Goal: Task Accomplishment & Management: Complete application form

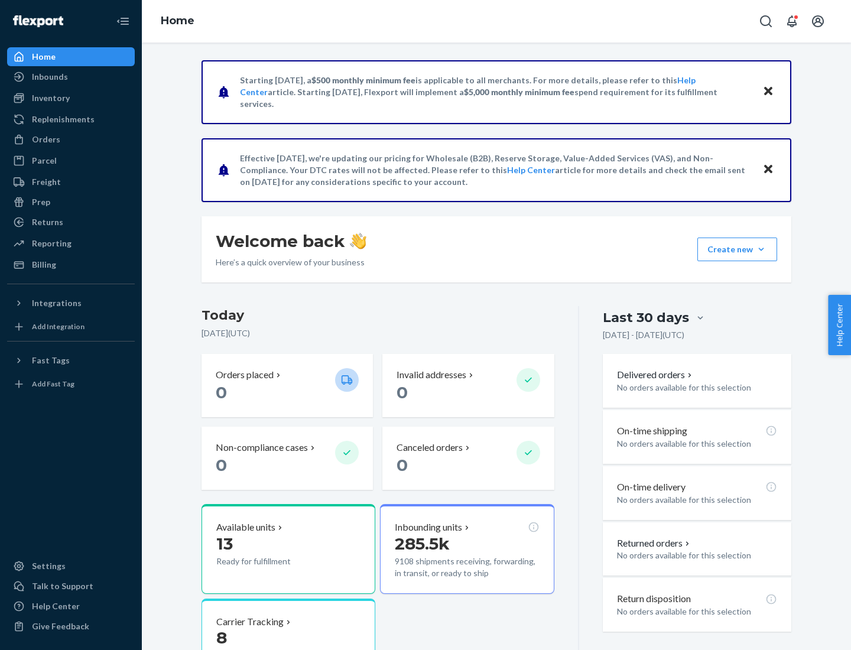
click at [761, 249] on button "Create new Create new inbound Create new order Create new product" at bounding box center [737, 250] width 80 height 24
click at [71, 77] on div "Inbounds" at bounding box center [70, 77] width 125 height 17
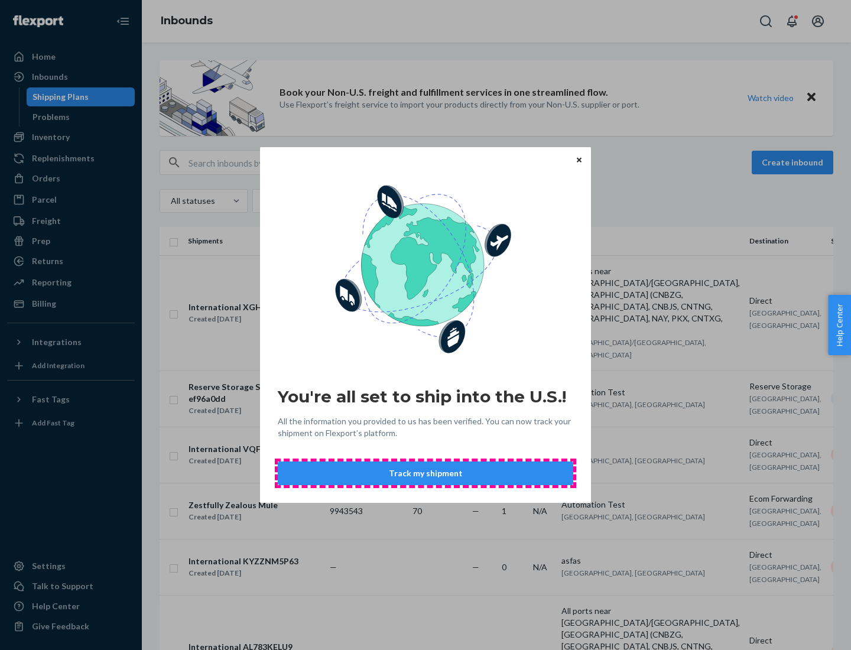
click at [426, 473] on button "Track my shipment" at bounding box center [426, 474] width 296 height 24
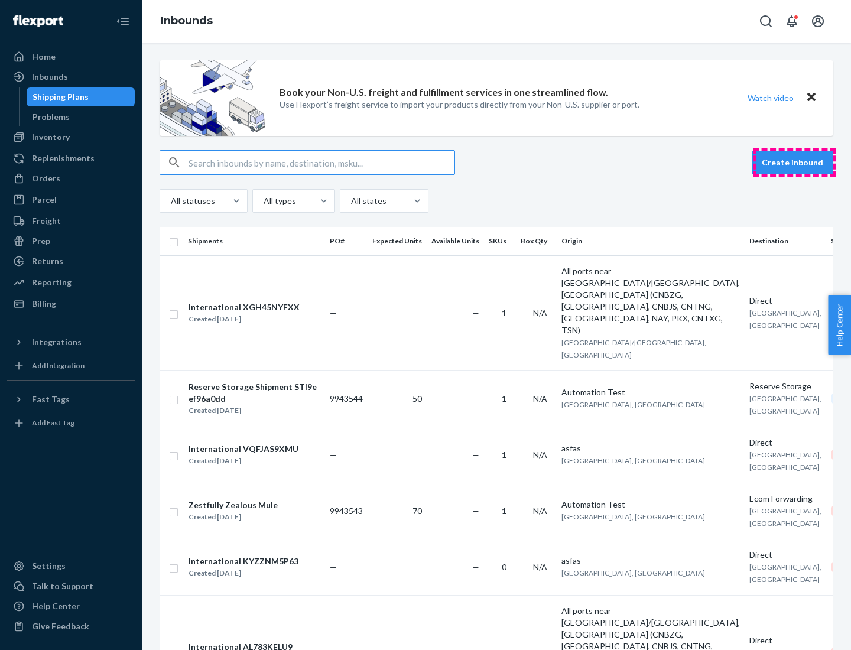
click at [794, 163] on button "Create inbound" at bounding box center [793, 163] width 82 height 24
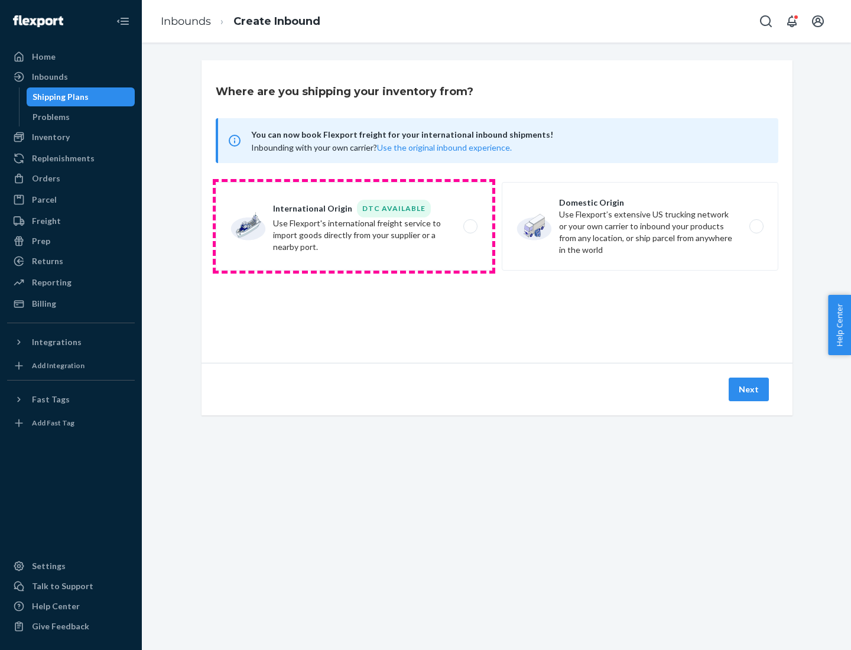
click at [354, 226] on label "International Origin DTC Available Use Flexport's international freight service…" at bounding box center [354, 226] width 277 height 89
click at [470, 226] on input "International Origin DTC Available Use Flexport's international freight service…" at bounding box center [474, 227] width 8 height 8
radio input "true"
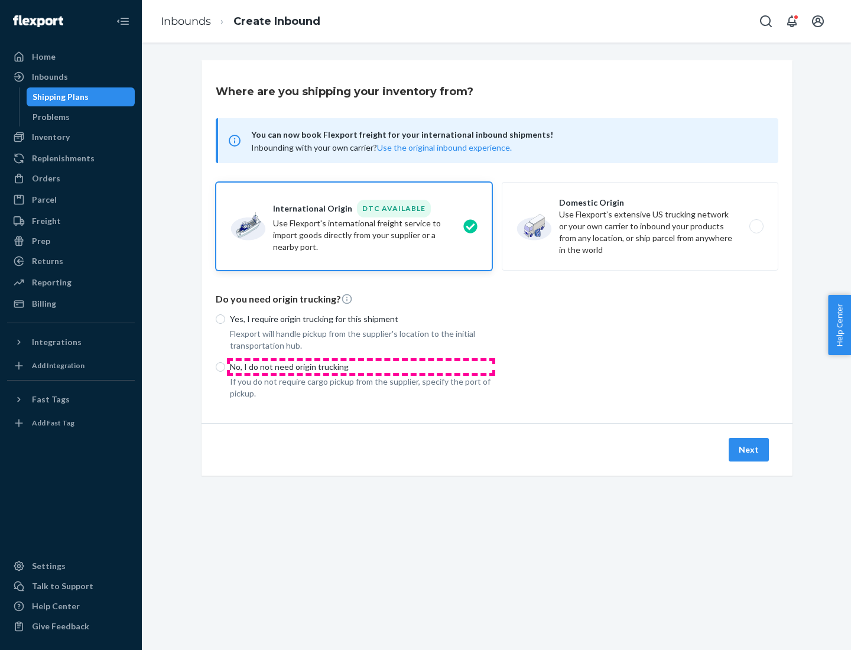
click at [361, 366] on p "No, I do not need origin trucking" at bounding box center [361, 367] width 262 height 12
click at [225, 366] on input "No, I do not need origin trucking" at bounding box center [220, 366] width 9 height 9
radio input "true"
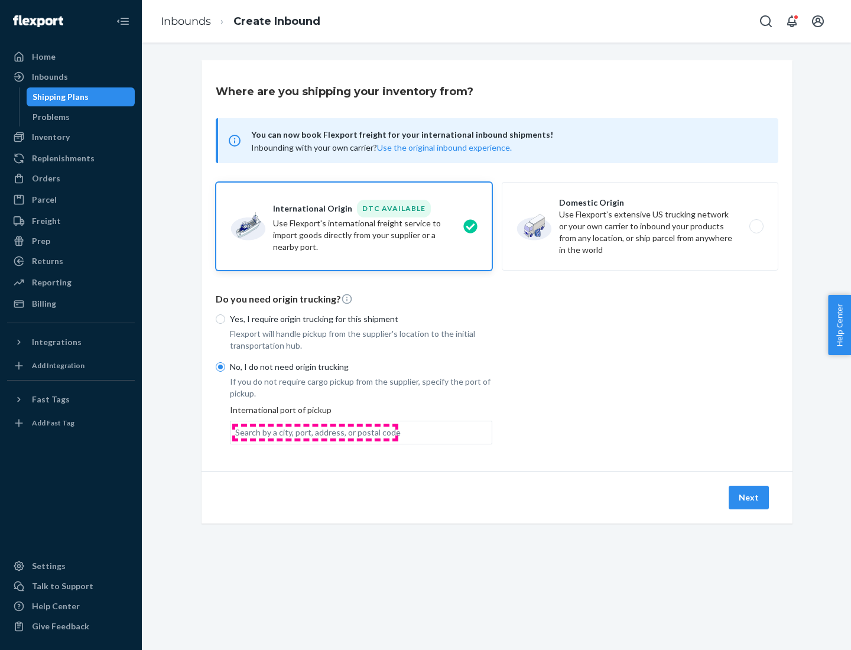
click at [315, 432] on div "Search by a city, port, address, or postal code" at bounding box center [317, 433] width 165 height 12
click at [236, 432] on input "Search by a city, port, address, or postal code" at bounding box center [235, 433] width 1 height 12
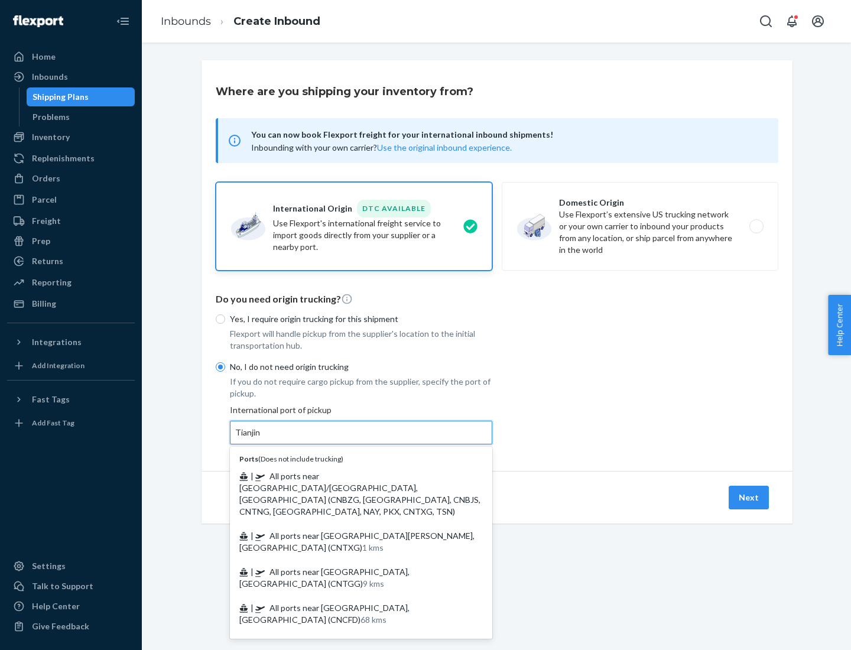
click at [349, 476] on span "| All ports near [GEOGRAPHIC_DATA]/[GEOGRAPHIC_DATA], [GEOGRAPHIC_DATA] (CNBZG,…" at bounding box center [359, 494] width 241 height 46
click at [261, 439] on input "Tianjin" at bounding box center [248, 433] width 26 height 12
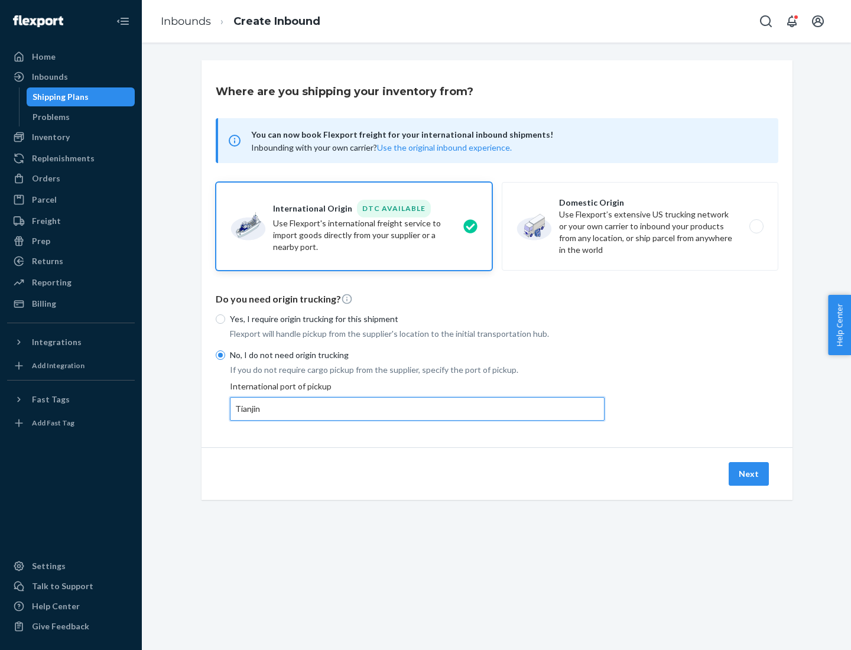
type input "All ports near [GEOGRAPHIC_DATA]/[GEOGRAPHIC_DATA], [GEOGRAPHIC_DATA] (CNBZG, […"
click at [749, 473] on button "Next" at bounding box center [749, 474] width 40 height 24
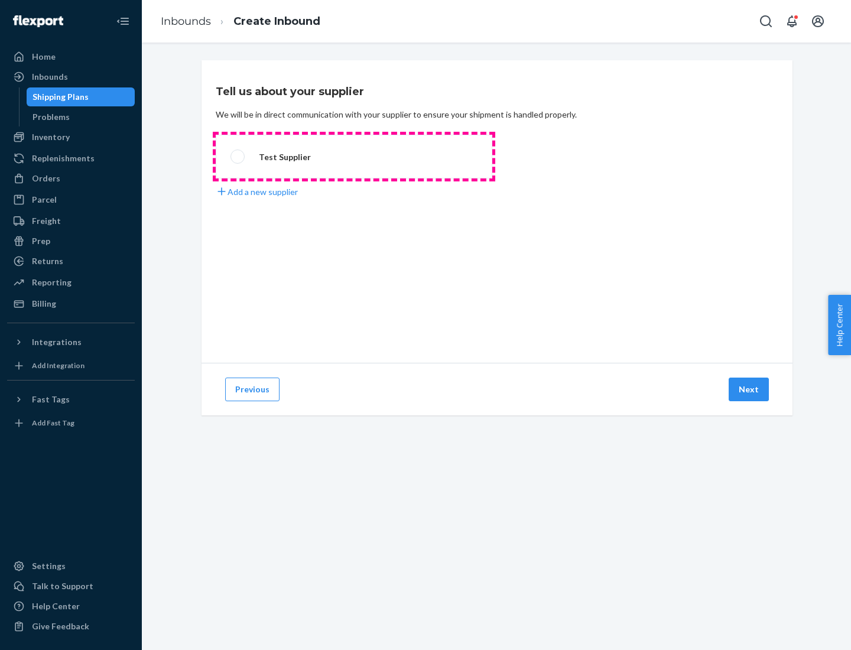
click at [354, 157] on label "Test Supplier" at bounding box center [354, 157] width 277 height 44
click at [238, 157] on input "Test Supplier" at bounding box center [235, 157] width 8 height 8
radio input "true"
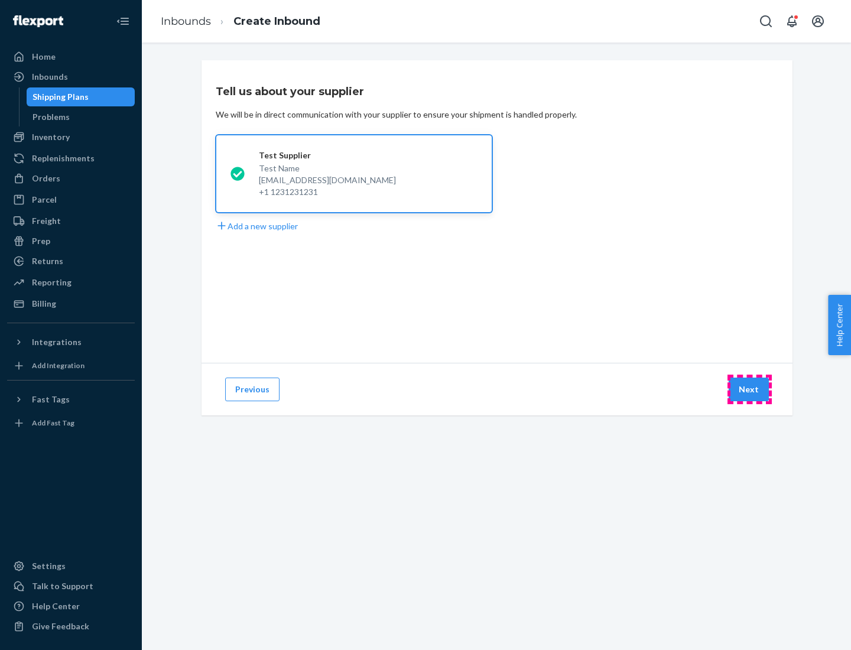
click at [749, 390] on button "Next" at bounding box center [749, 390] width 40 height 24
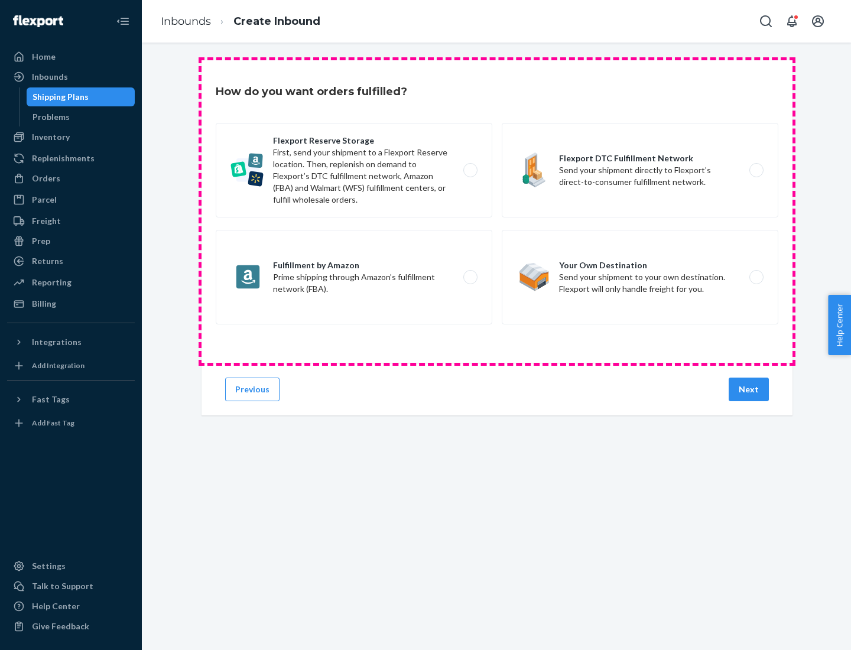
click at [497, 212] on div "Flexport Reserve Storage First, send your shipment to a Flexport Reserve locati…" at bounding box center [497, 225] width 563 height 205
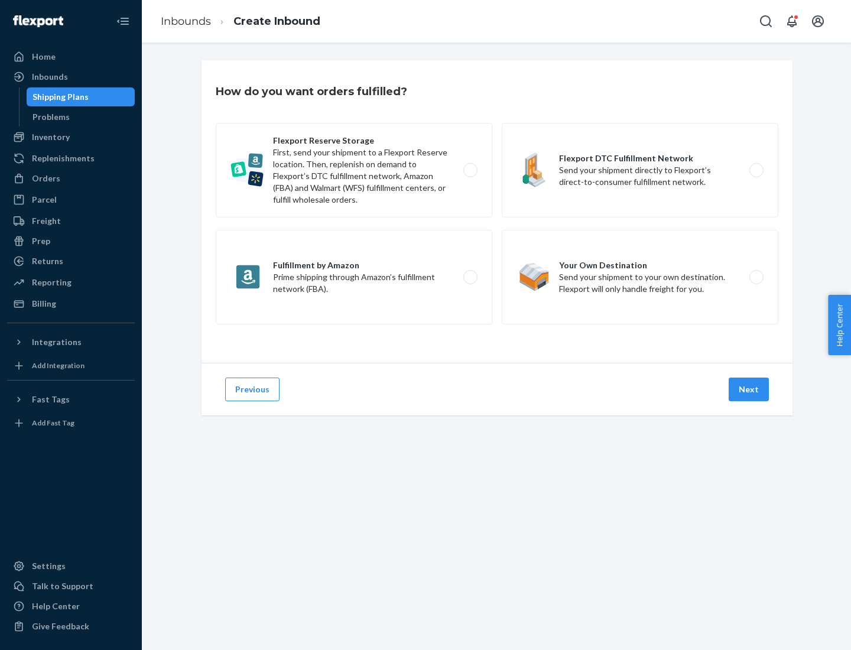
click at [640, 170] on label "Flexport DTC Fulfillment Network Send your shipment directly to Flexport’s dire…" at bounding box center [640, 170] width 277 height 95
click at [756, 170] on input "Flexport DTC Fulfillment Network Send your shipment directly to Flexport’s dire…" at bounding box center [760, 171] width 8 height 8
radio input "true"
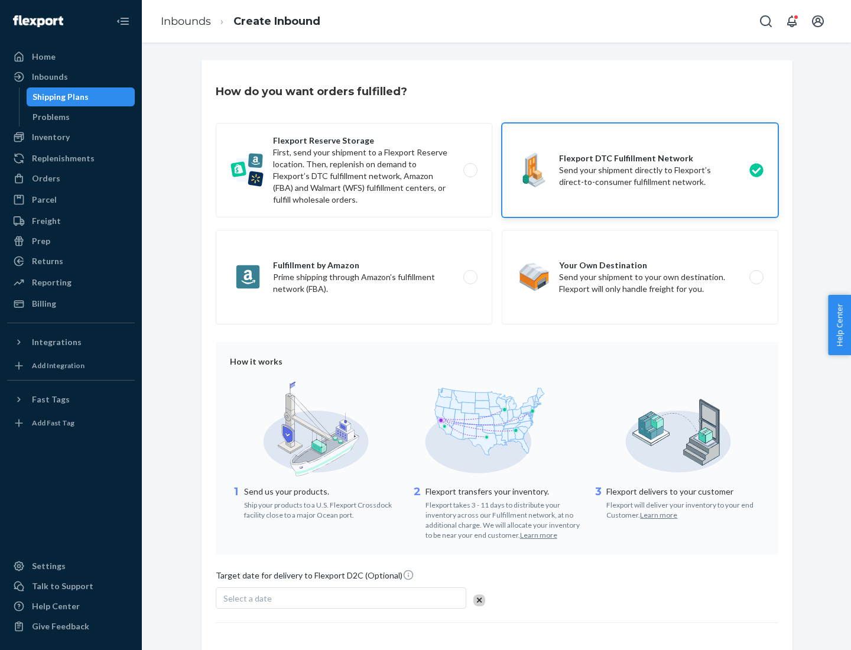
scroll to position [87, 0]
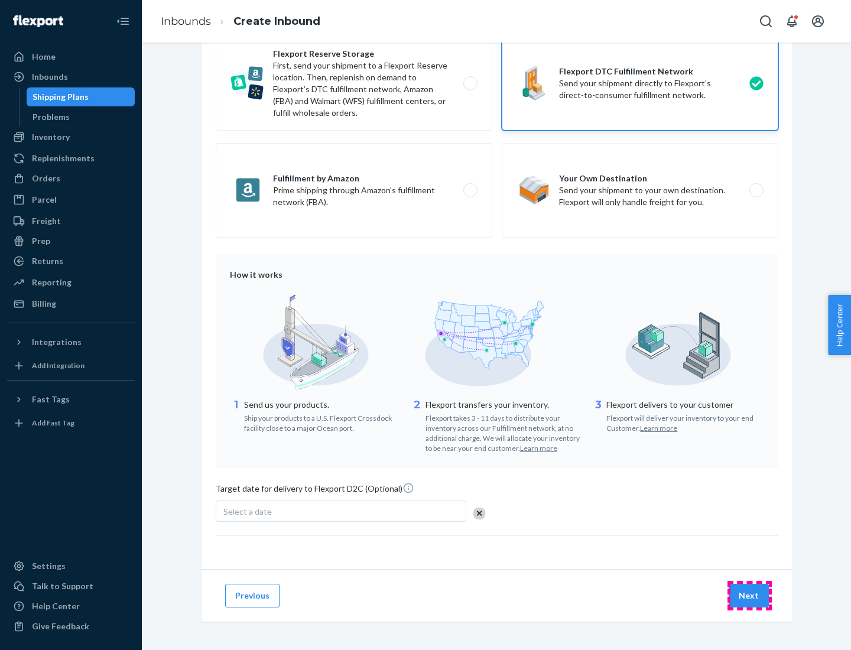
click at [749, 595] on button "Next" at bounding box center [749, 596] width 40 height 24
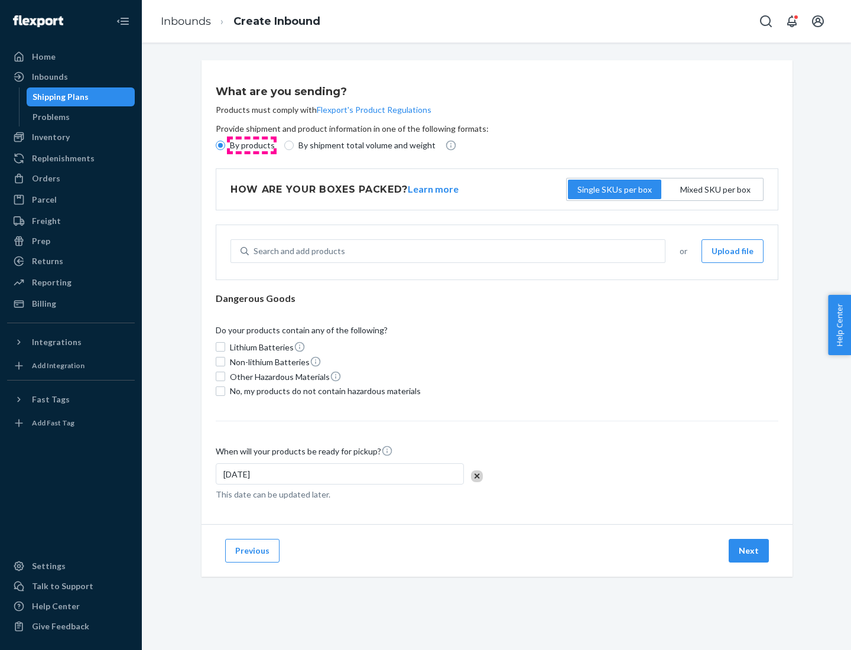
click at [251, 145] on p "By products" at bounding box center [252, 145] width 45 height 12
click at [225, 145] on input "By products" at bounding box center [220, 145] width 9 height 9
click at [297, 251] on div "Search and add products" at bounding box center [300, 251] width 92 height 12
click at [255, 251] on input "Search and add products" at bounding box center [254, 251] width 1 height 12
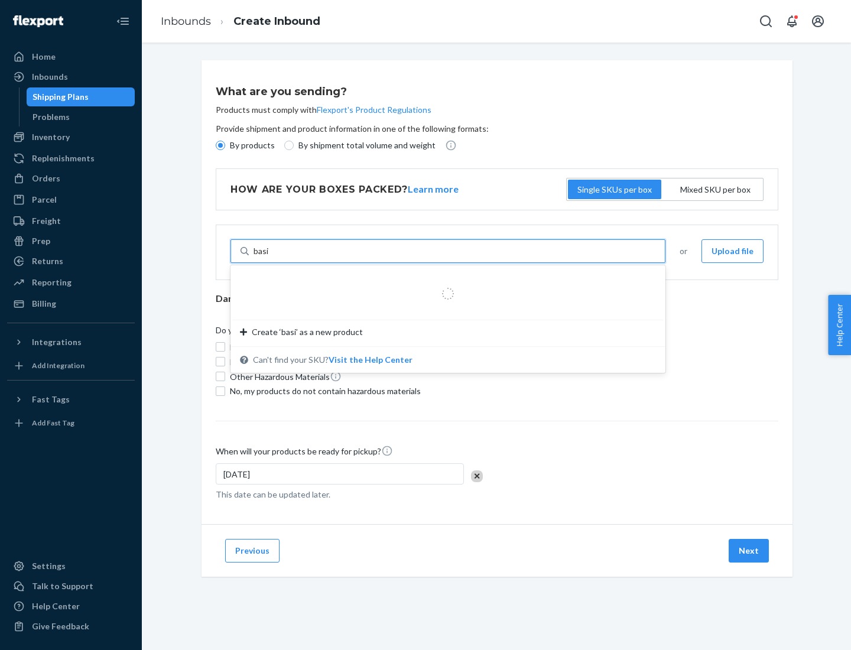
type input "basic"
click at [444, 280] on div "Basic Test Product 1" at bounding box center [443, 280] width 407 height 12
click at [273, 257] on input "basic" at bounding box center [264, 251] width 20 height 12
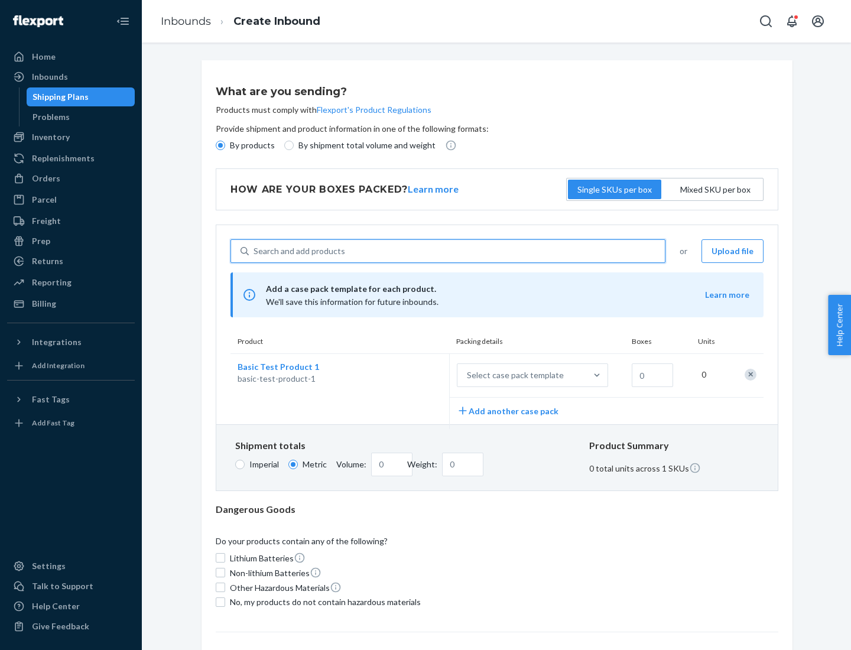
scroll to position [29, 0]
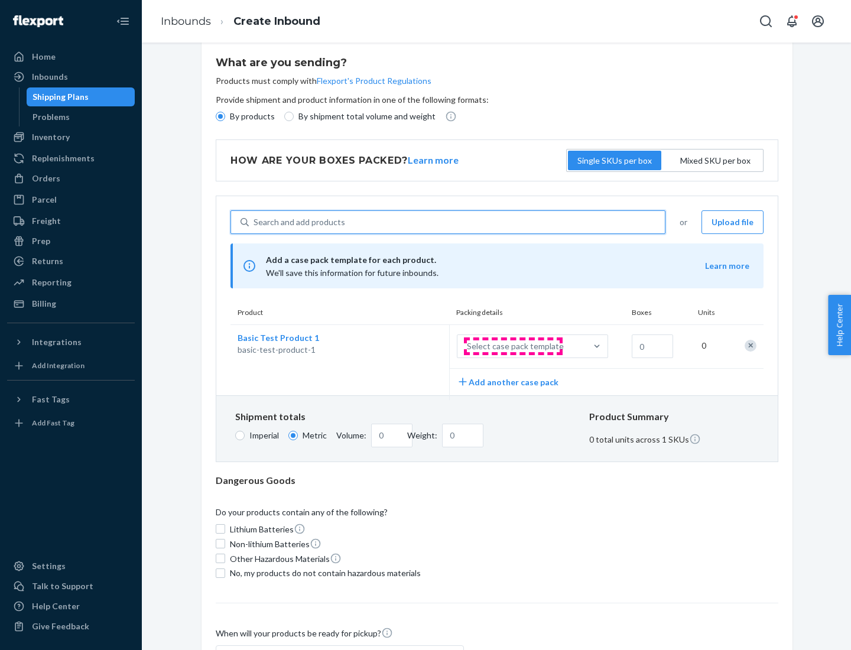
click at [513, 346] on div "Select case pack template" at bounding box center [515, 346] width 97 height 12
click at [408, 346] on input "Select case pack template" at bounding box center [408, 346] width 0 height 0
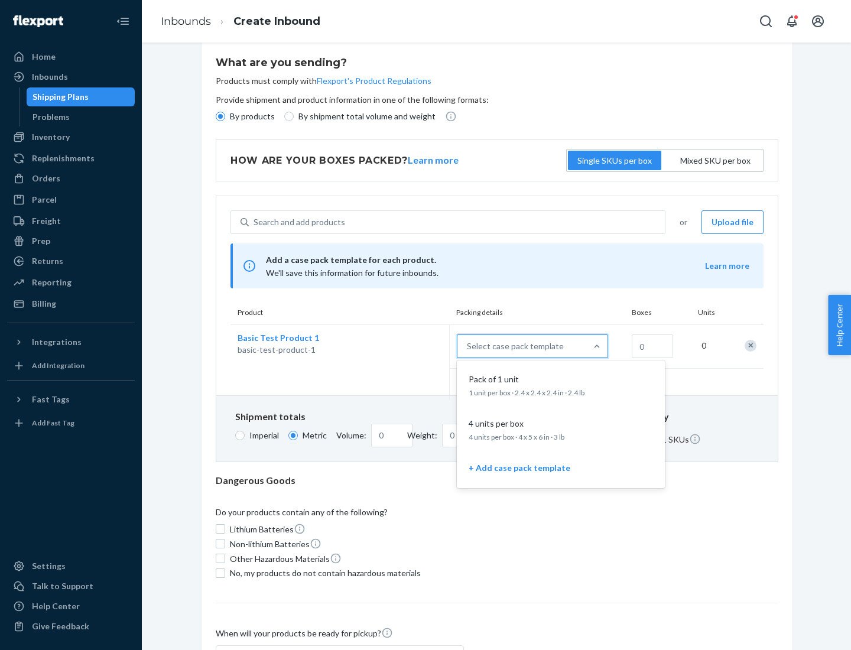
scroll to position [68, 0]
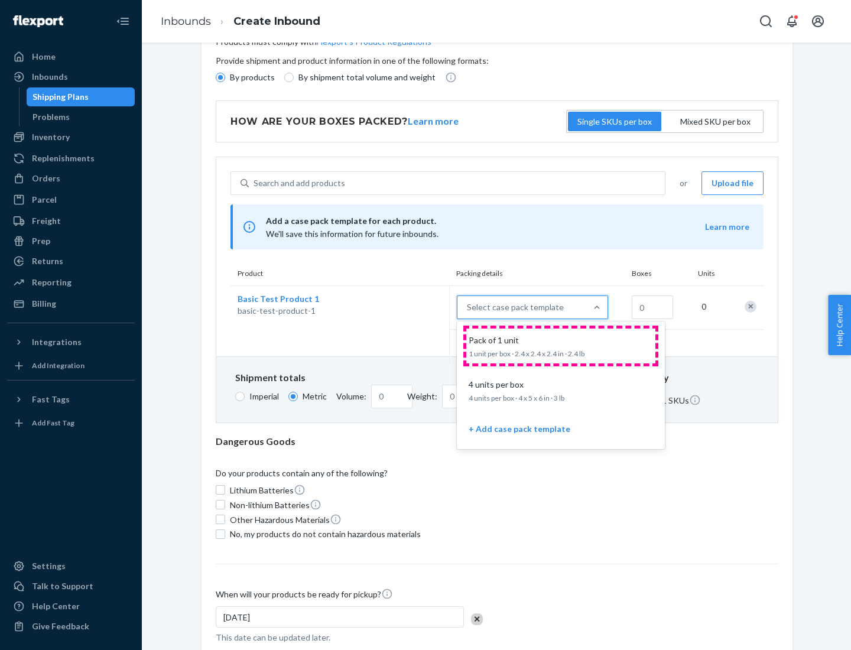
click at [561, 346] on div "Pack of 1 unit" at bounding box center [558, 341] width 189 height 12
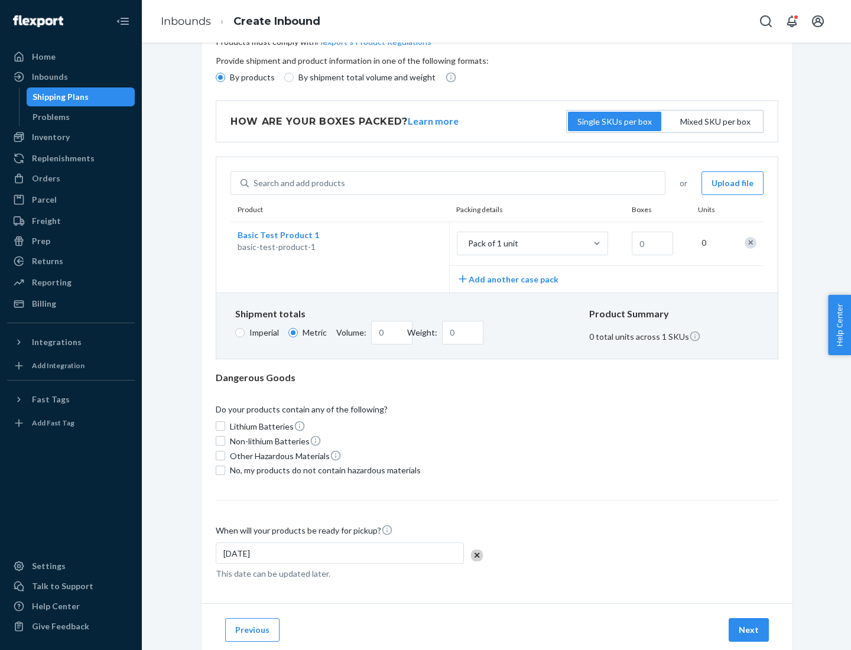
scroll to position [0, 0]
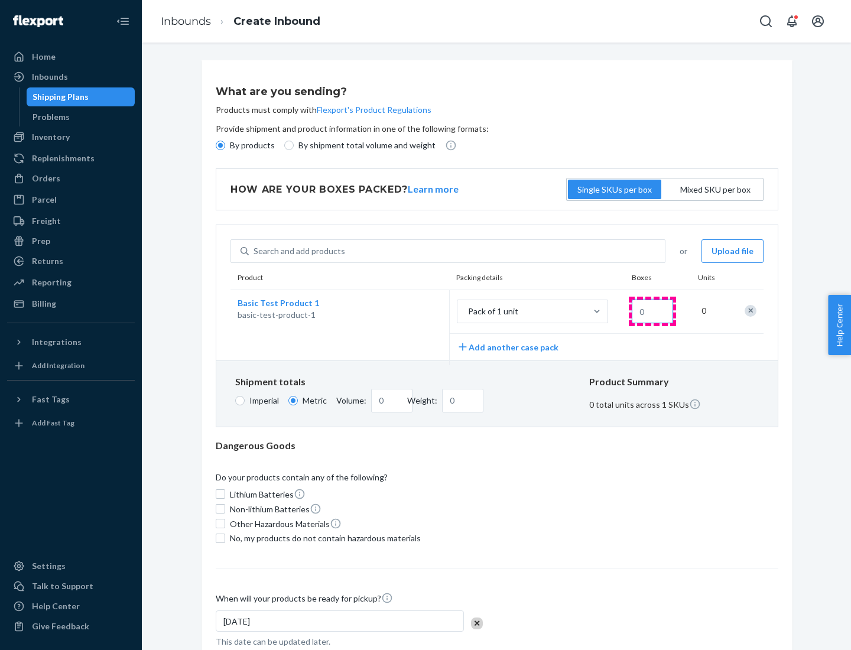
type input "1.09"
type input "1"
type input "10.89"
type input "10"
type input "0.02"
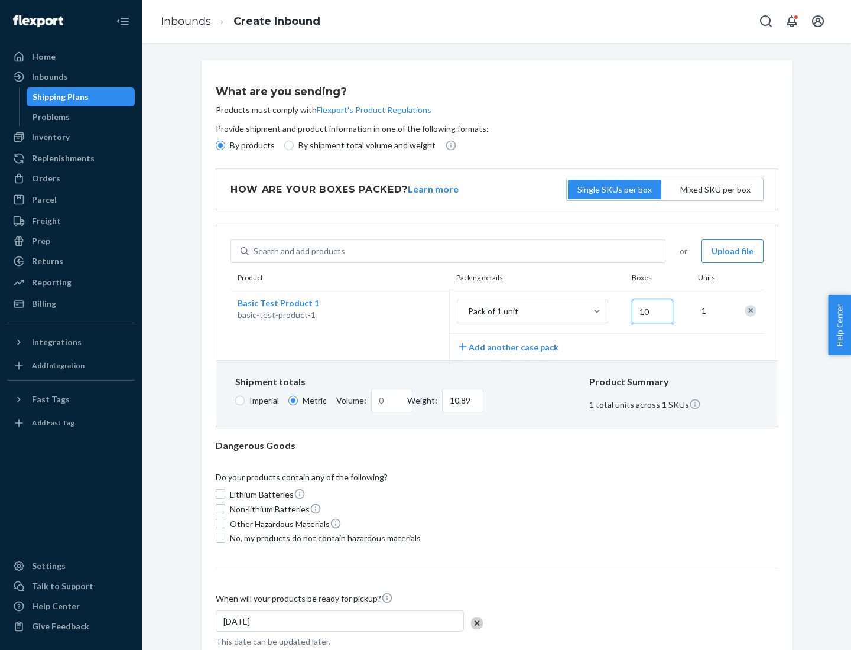
type input "108.86"
type input "100"
type input "0.23"
type input "1088.62"
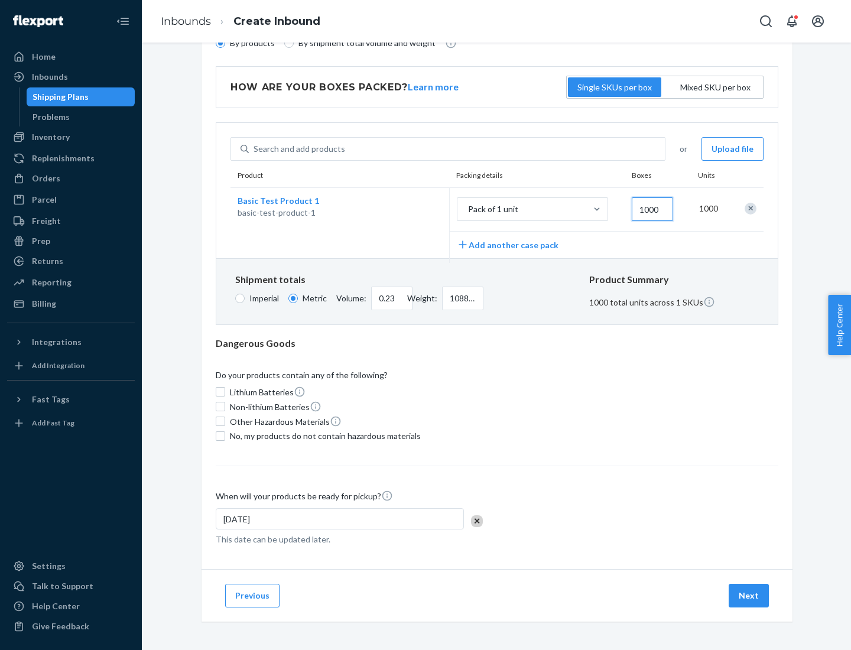
type input "1000"
click at [323, 436] on span "No, my products do not contain hazardous materials" at bounding box center [325, 436] width 191 height 12
click at [225, 436] on input "No, my products do not contain hazardous materials" at bounding box center [220, 435] width 9 height 9
checkbox input "true"
click at [749, 595] on button "Next" at bounding box center [749, 596] width 40 height 24
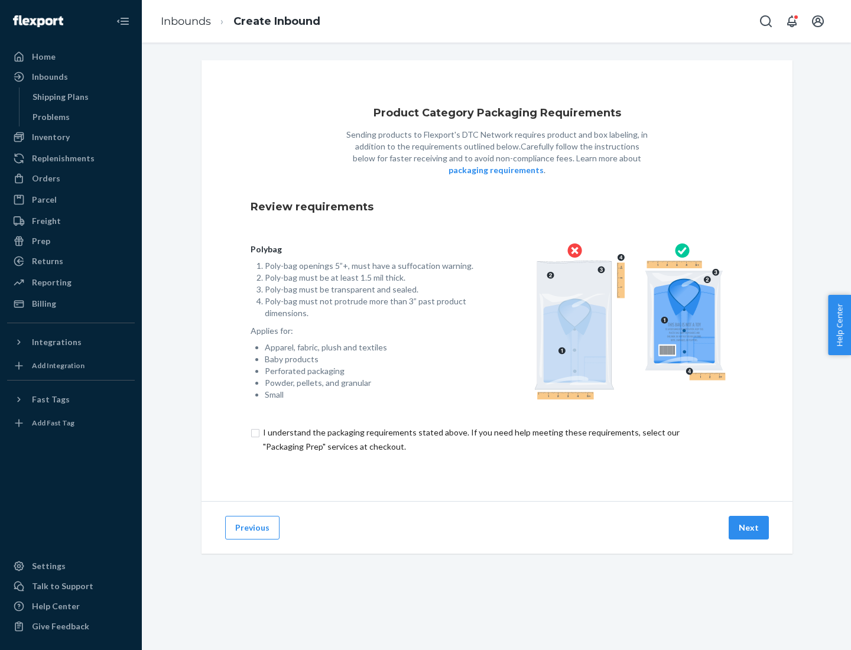
click at [497, 439] on input "checkbox" at bounding box center [497, 440] width 493 height 28
checkbox input "true"
click at [749, 527] on button "Next" at bounding box center [749, 528] width 40 height 24
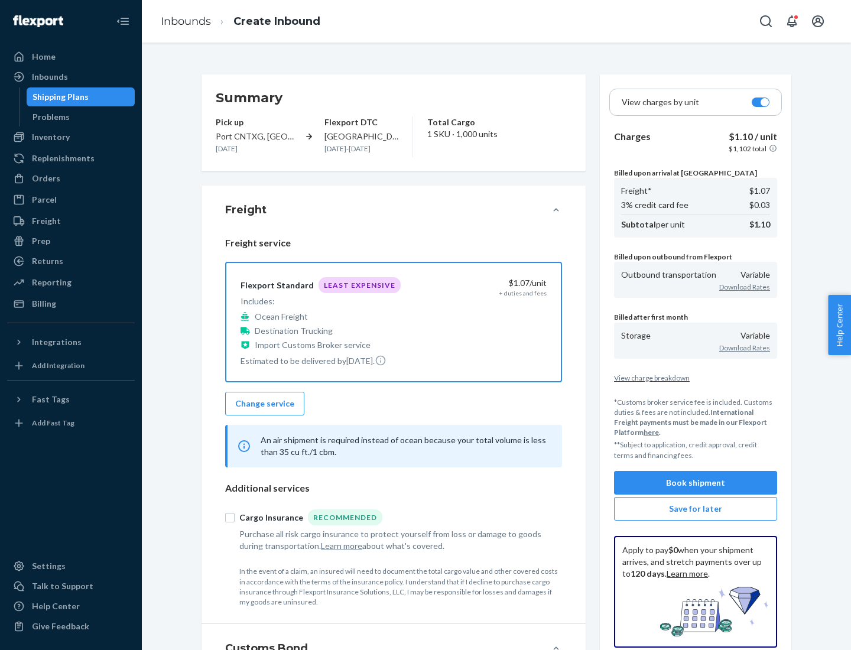
scroll to position [137, 0]
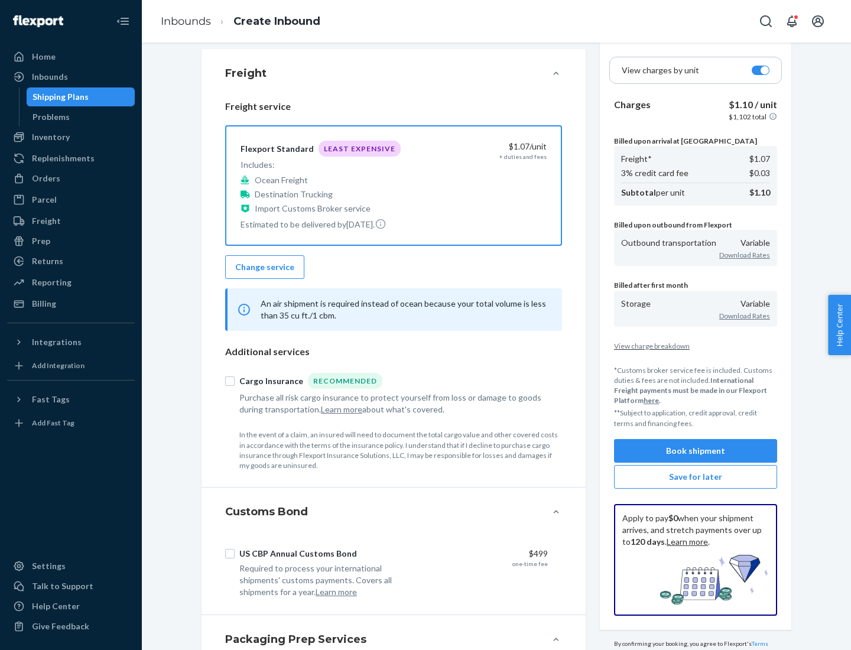
click at [696, 450] on button "Book shipment" at bounding box center [695, 451] width 163 height 24
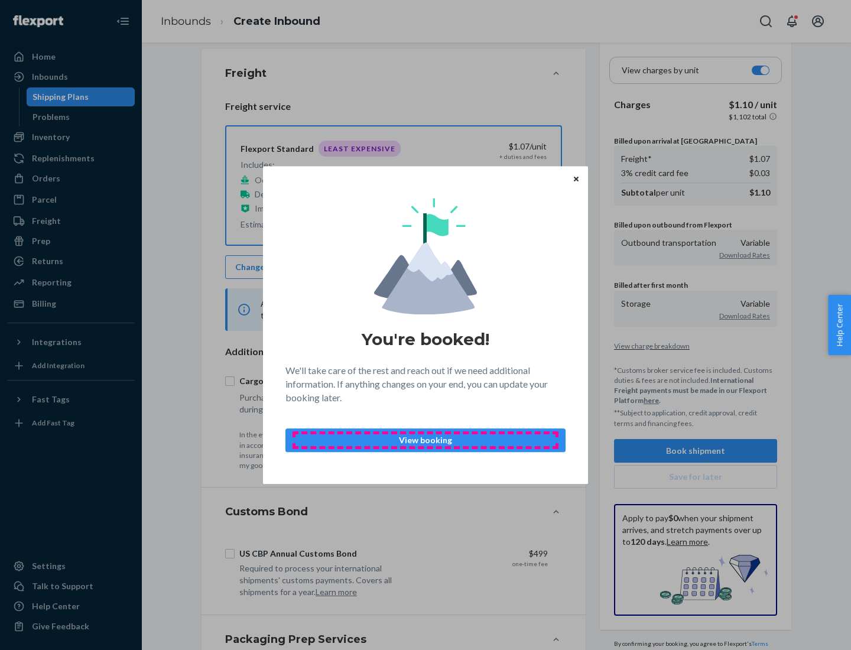
click at [426, 440] on p "View booking" at bounding box center [426, 440] width 260 height 12
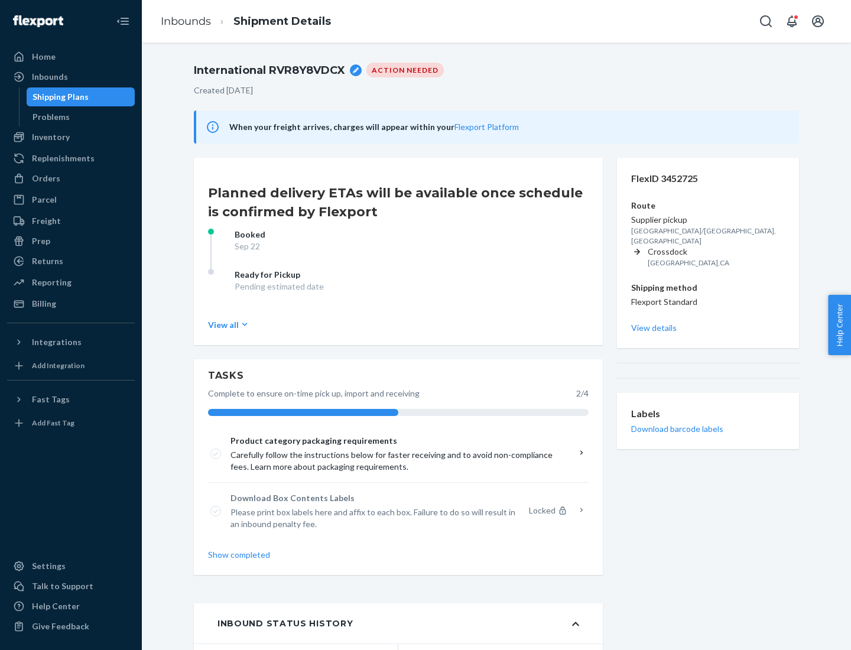
scroll to position [95, 0]
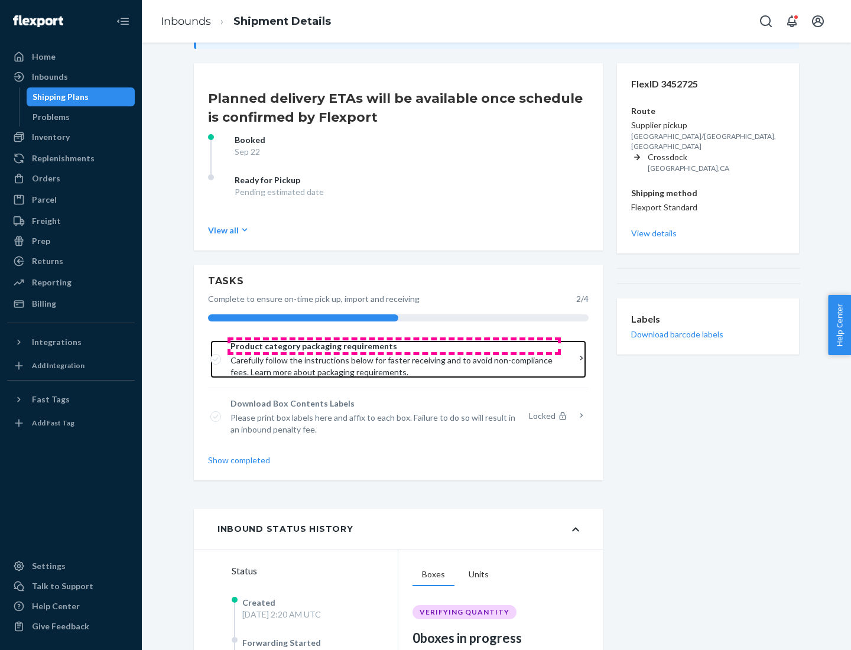
click at [394, 346] on span "Product category packaging requirements" at bounding box center [394, 346] width 327 height 12
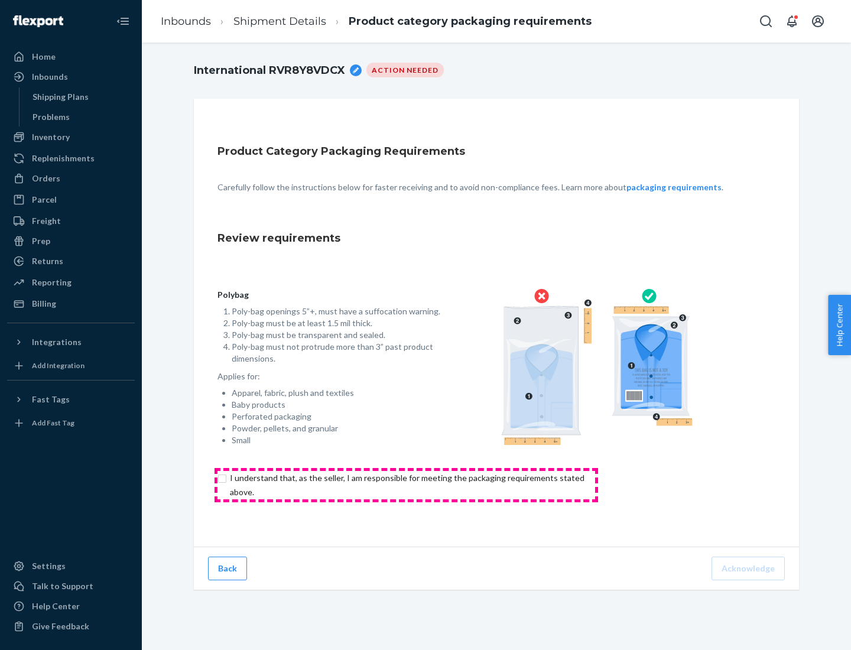
click at [406, 485] on input "checkbox" at bounding box center [414, 485] width 393 height 28
checkbox input "true"
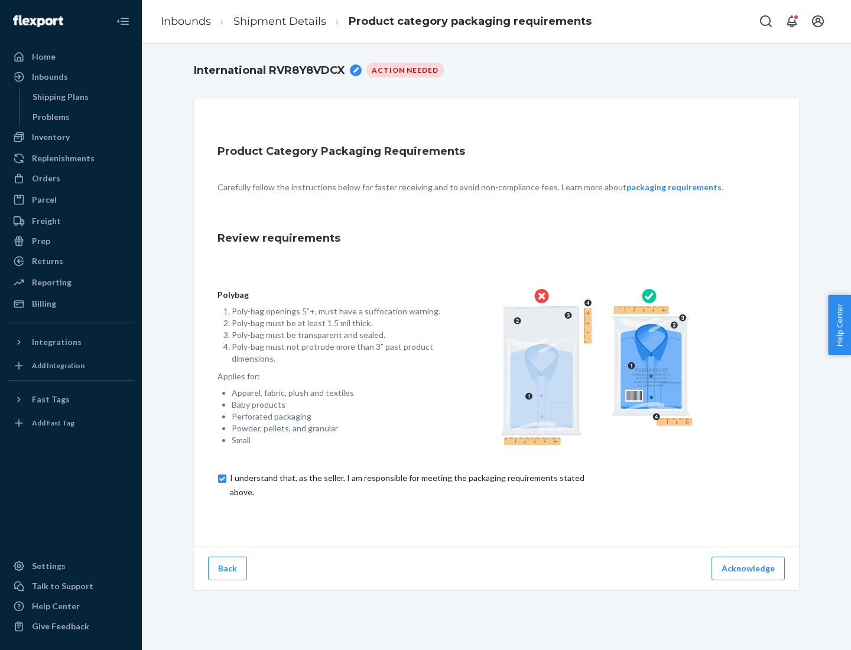
click at [749, 568] on button "Acknowledge" at bounding box center [748, 569] width 73 height 24
